Goal: Information Seeking & Learning: Check status

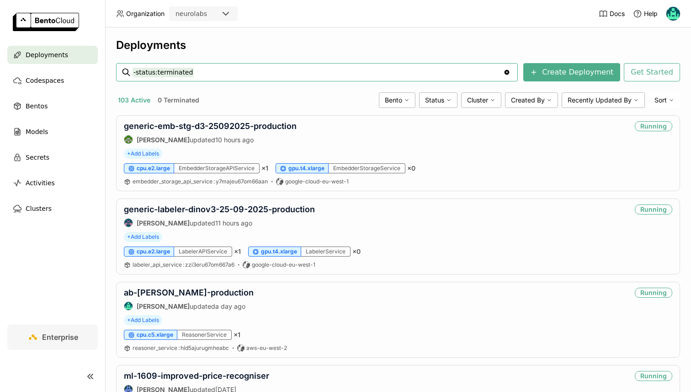
click at [192, 75] on input "-status:terminated" at bounding box center [318, 72] width 371 height 15
type input "rdf"
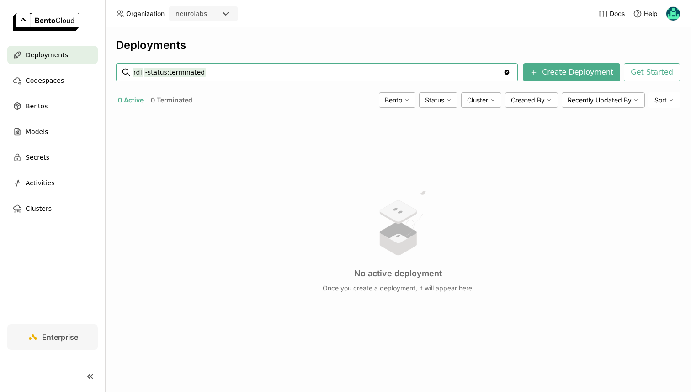
click at [161, 69] on input "rdf -status:terminated" at bounding box center [318, 72] width 371 height 15
drag, startPoint x: 187, startPoint y: 73, endPoint x: 144, endPoint y: 71, distance: 42.5
click at [144, 71] on input "rdf -:terminated" at bounding box center [318, 72] width 371 height 15
type input "rdf"
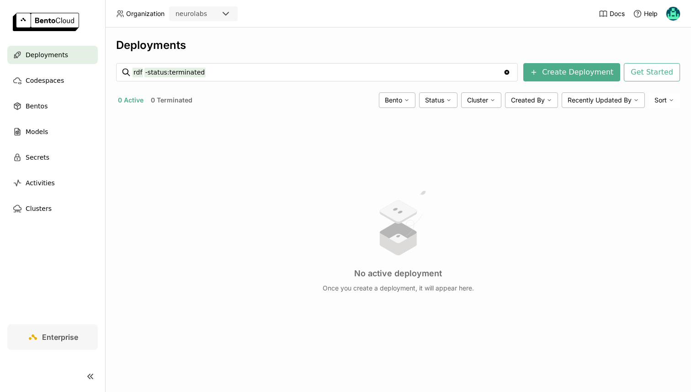
click at [167, 105] on button "0 Terminated" at bounding box center [171, 100] width 45 height 12
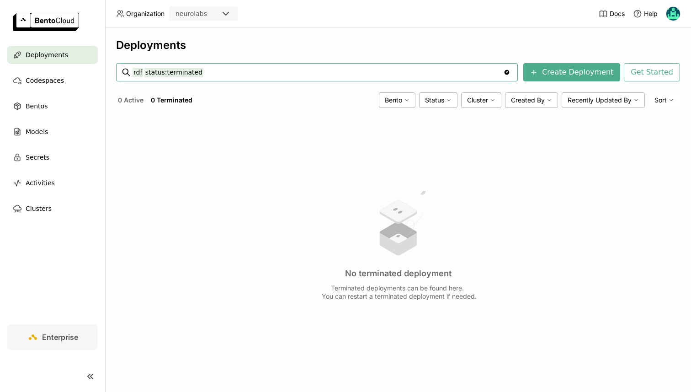
click at [135, 96] on button "0 Active" at bounding box center [130, 100] width 29 height 12
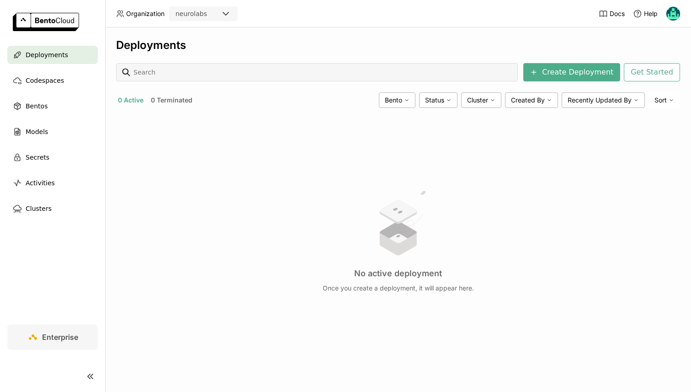
click at [43, 44] on link at bounding box center [52, 23] width 105 height 46
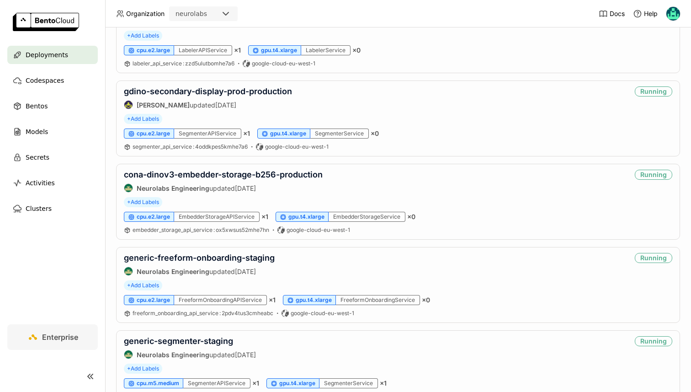
scroll to position [1455, 0]
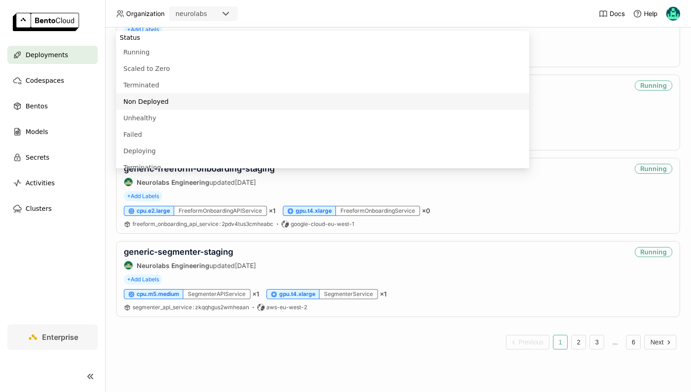
click at [106, 106] on div "Deployments -status:terminated -status:terminated Clear value Create Deployment…" at bounding box center [398, 209] width 586 height 364
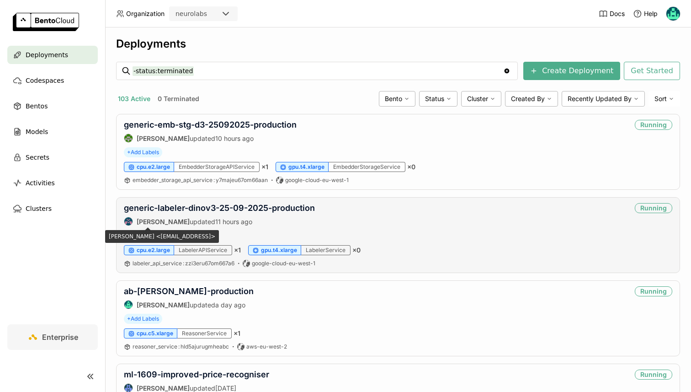
scroll to position [0, 0]
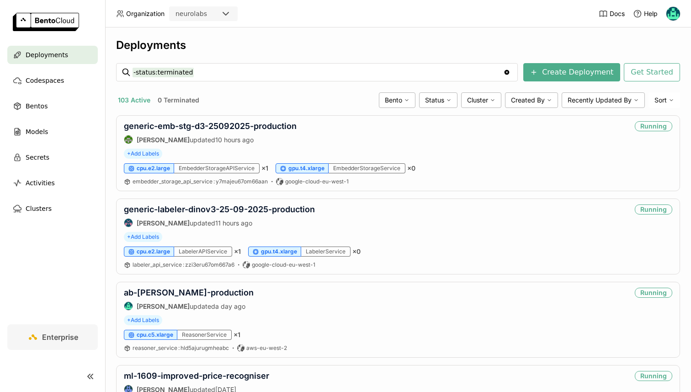
click at [176, 96] on button "0 Terminated" at bounding box center [178, 100] width 45 height 12
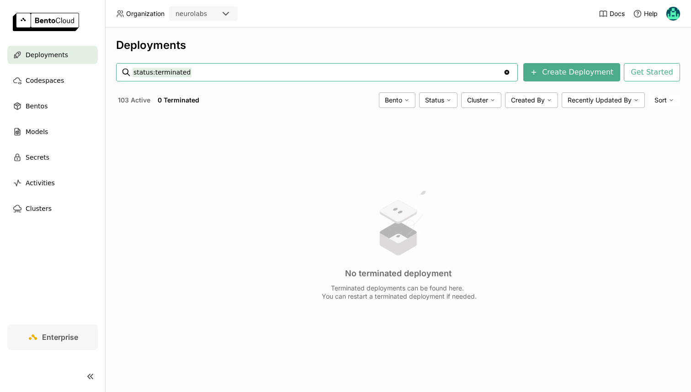
click at [142, 101] on button "103 Active" at bounding box center [134, 100] width 36 height 12
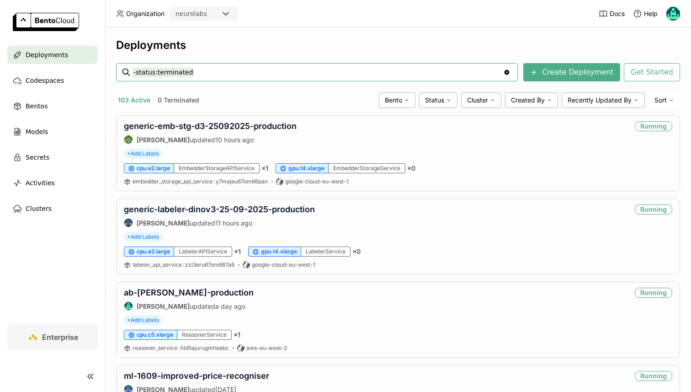
click at [173, 67] on input "-status:terminated" at bounding box center [318, 72] width 371 height 15
